Goal: Check status: Check status

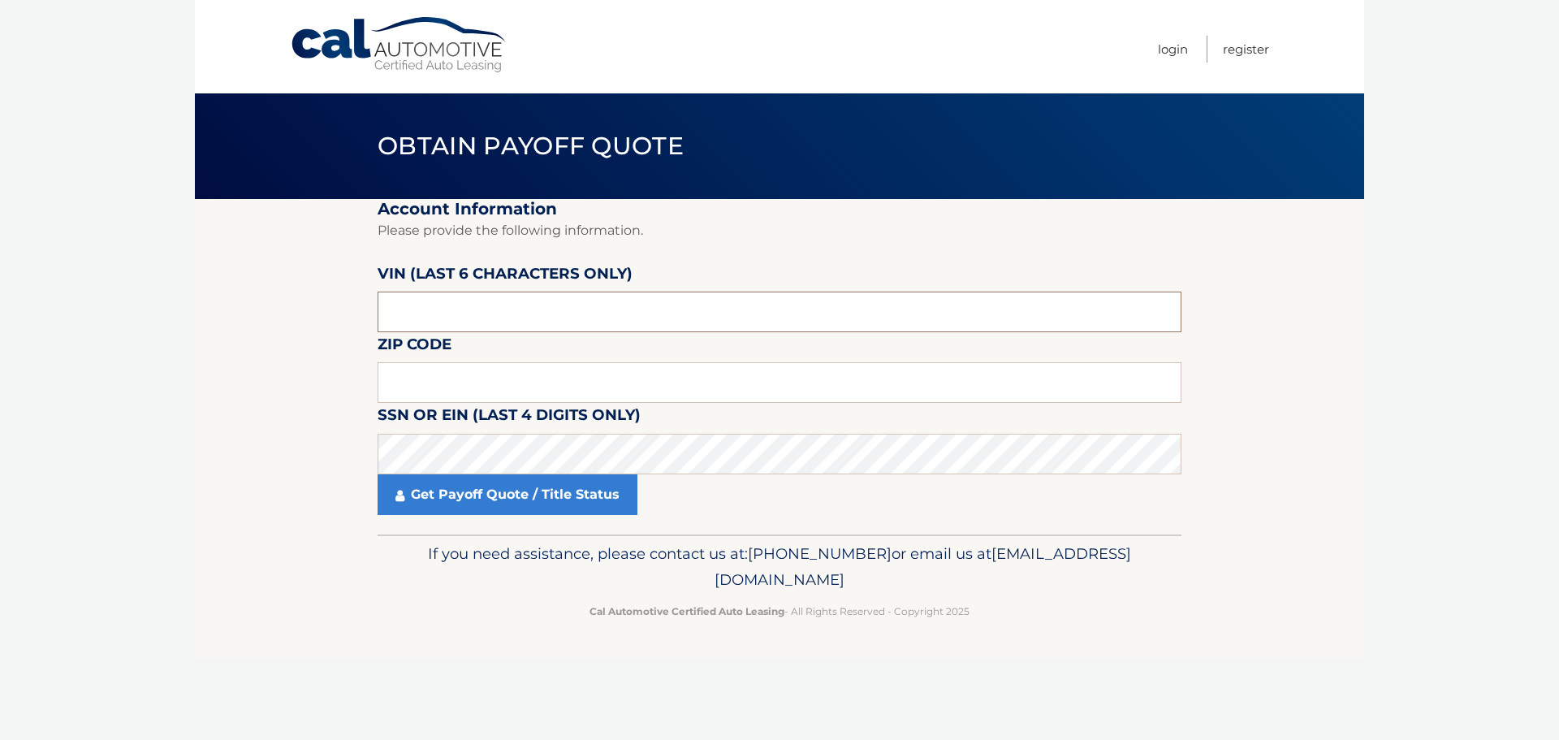
click at [570, 320] on input "text" at bounding box center [779, 311] width 804 height 41
type input "520093"
click at [438, 378] on input "text" at bounding box center [779, 382] width 804 height 41
type input "14225"
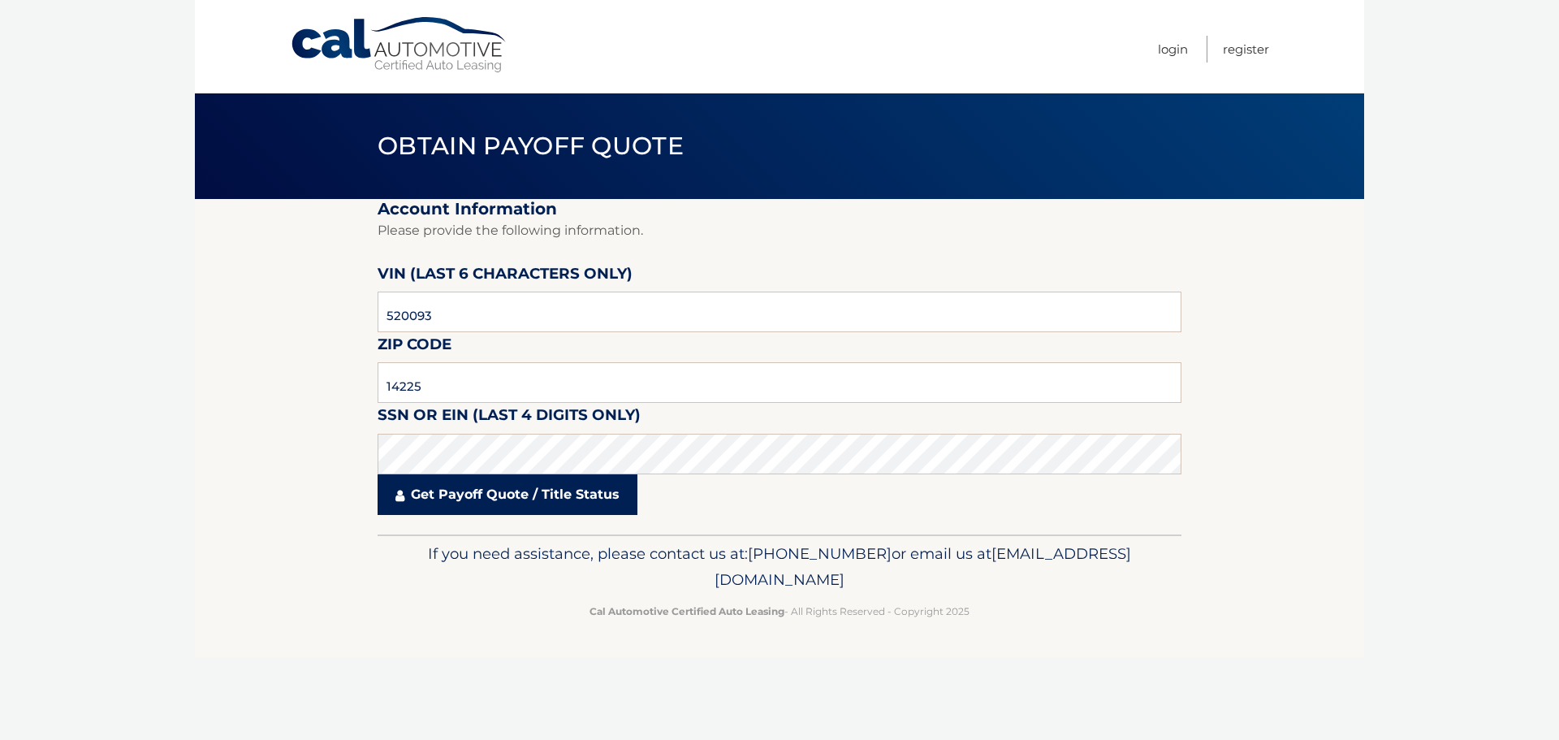
click at [436, 493] on link "Get Payoff Quote / Title Status" at bounding box center [507, 494] width 260 height 41
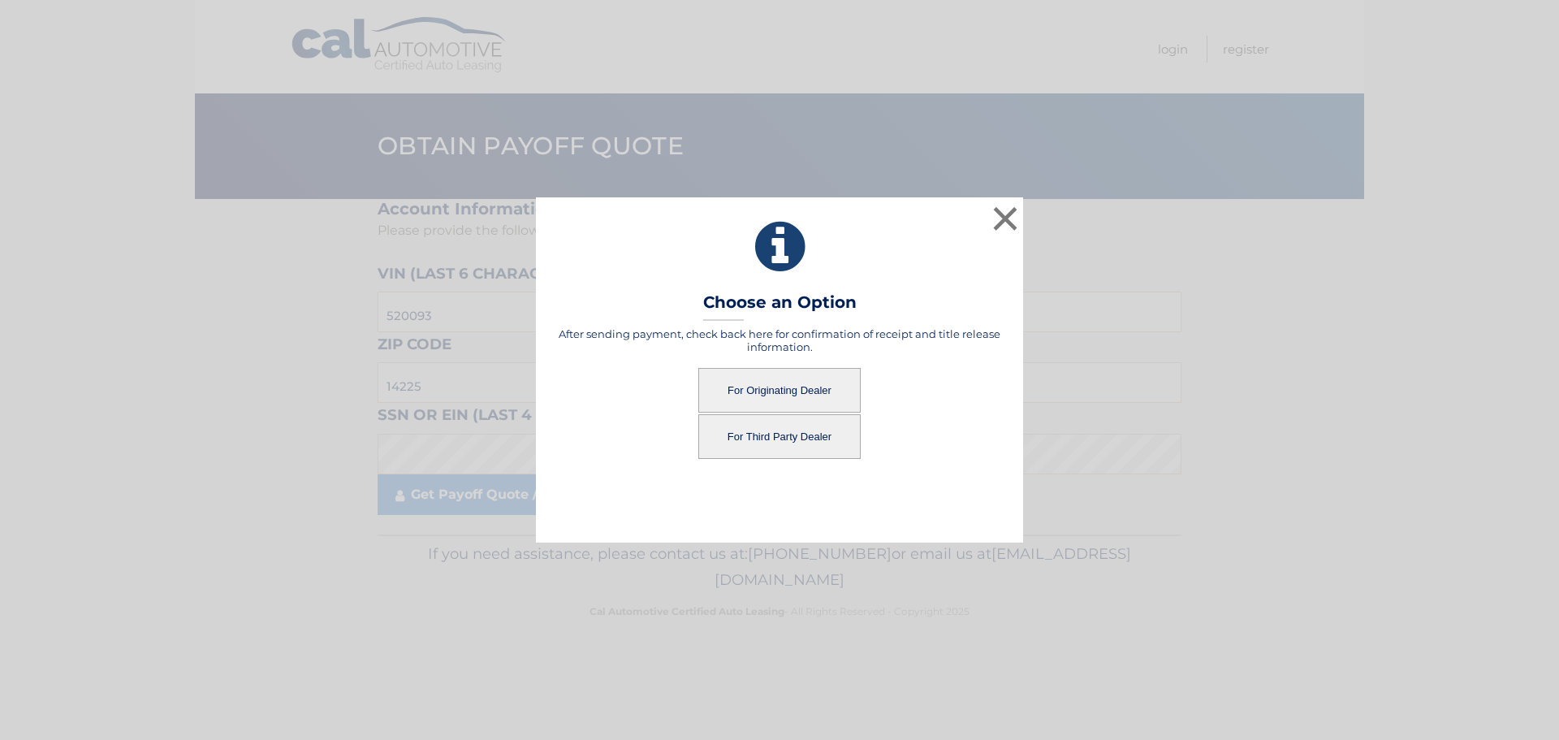
click at [804, 405] on button "For Originating Dealer" at bounding box center [779, 390] width 162 height 45
click at [786, 378] on button "For Originating Dealer" at bounding box center [779, 390] width 162 height 45
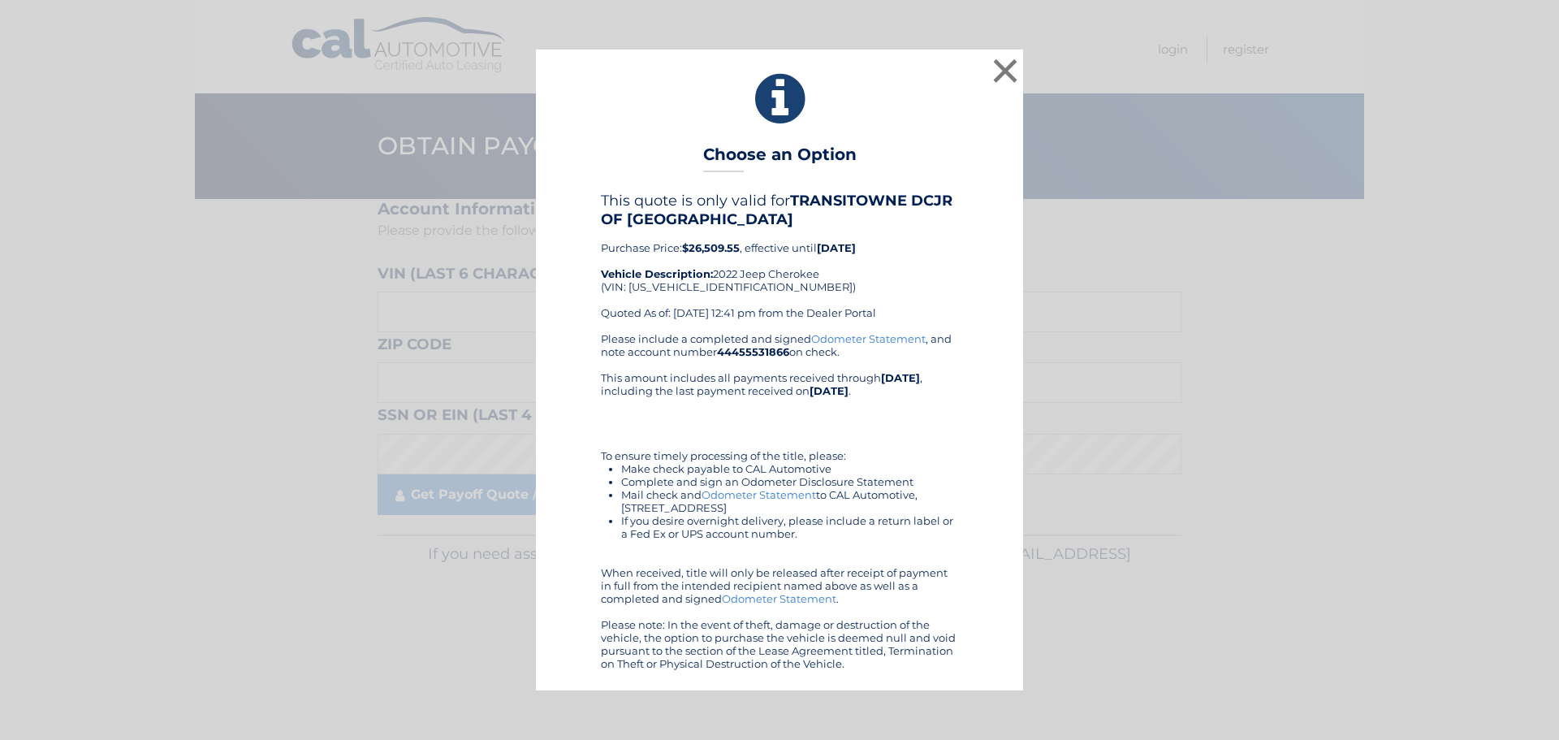
click at [862, 339] on link "Odometer Statement" at bounding box center [868, 338] width 114 height 13
click at [1012, 74] on button "×" at bounding box center [1005, 70] width 32 height 32
